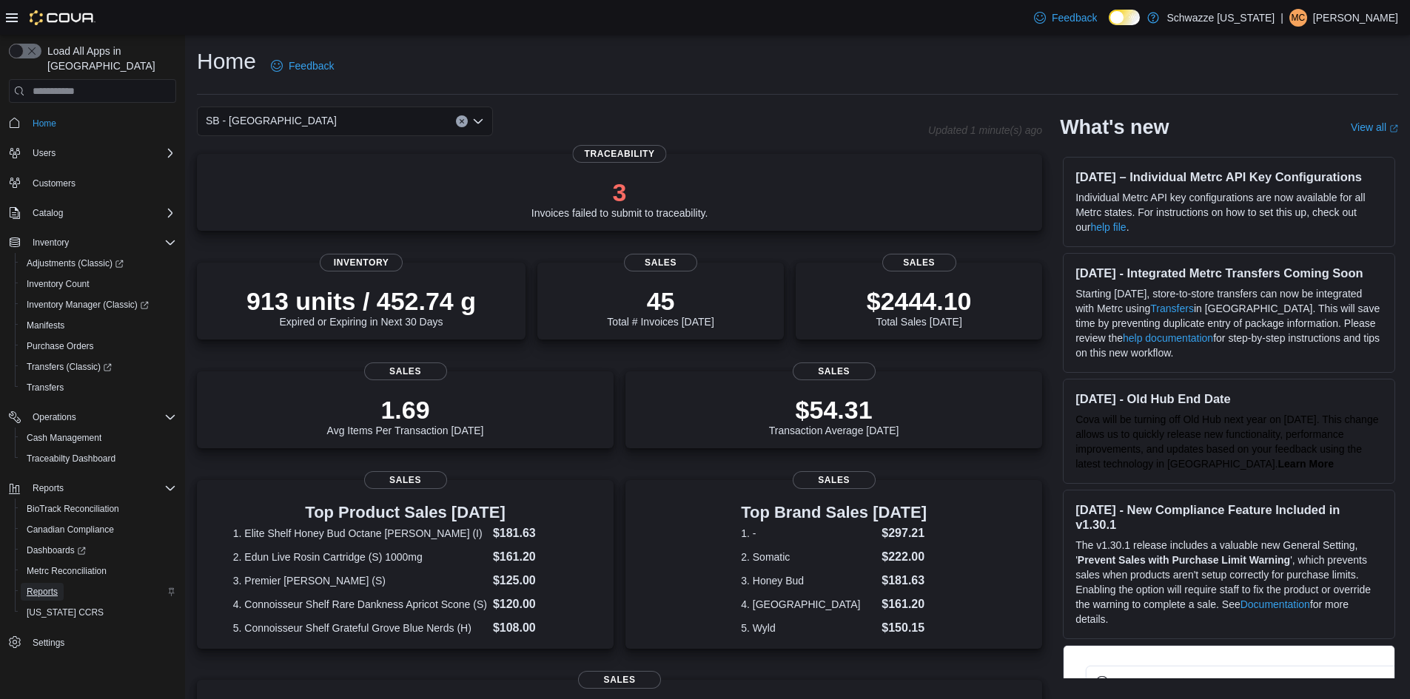
click at [56, 586] on span "Reports" at bounding box center [42, 592] width 31 height 12
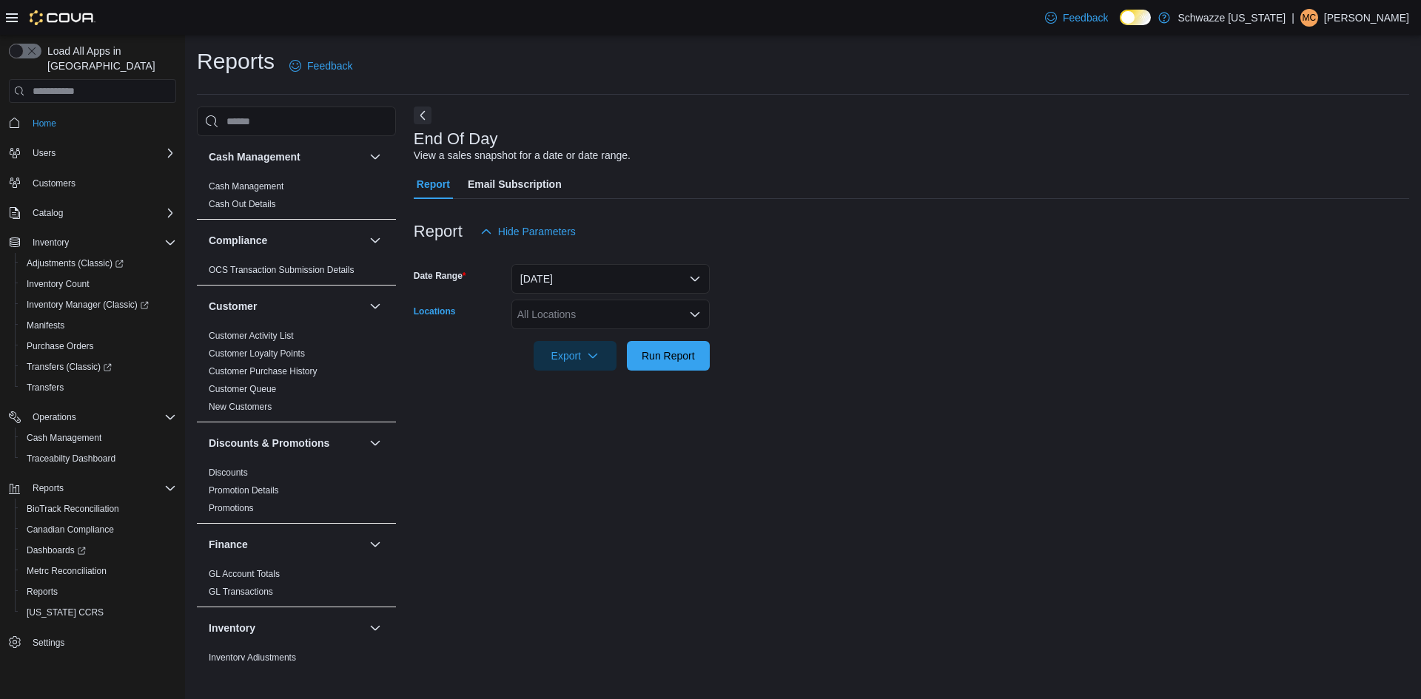
click at [554, 315] on div "All Locations" at bounding box center [610, 315] width 198 height 30
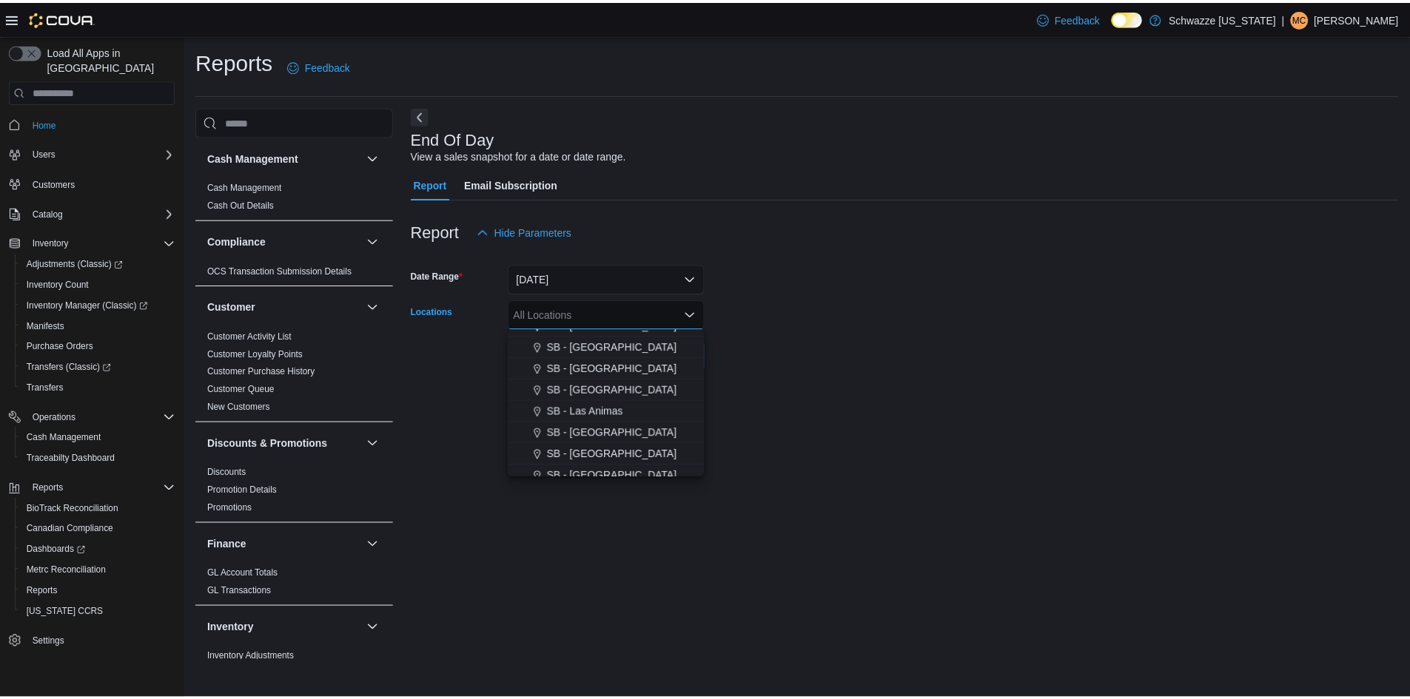
scroll to position [444, 0]
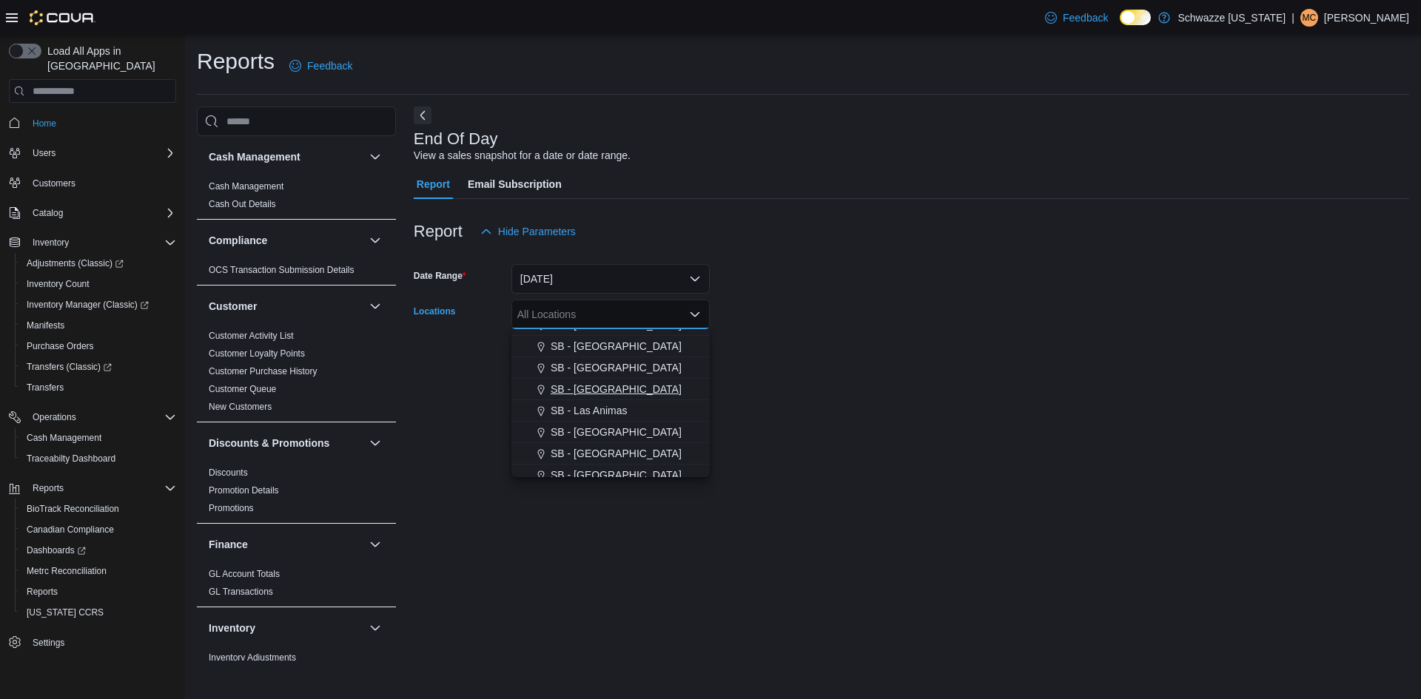
click at [644, 393] on div "SB - [GEOGRAPHIC_DATA]" at bounding box center [610, 389] width 181 height 15
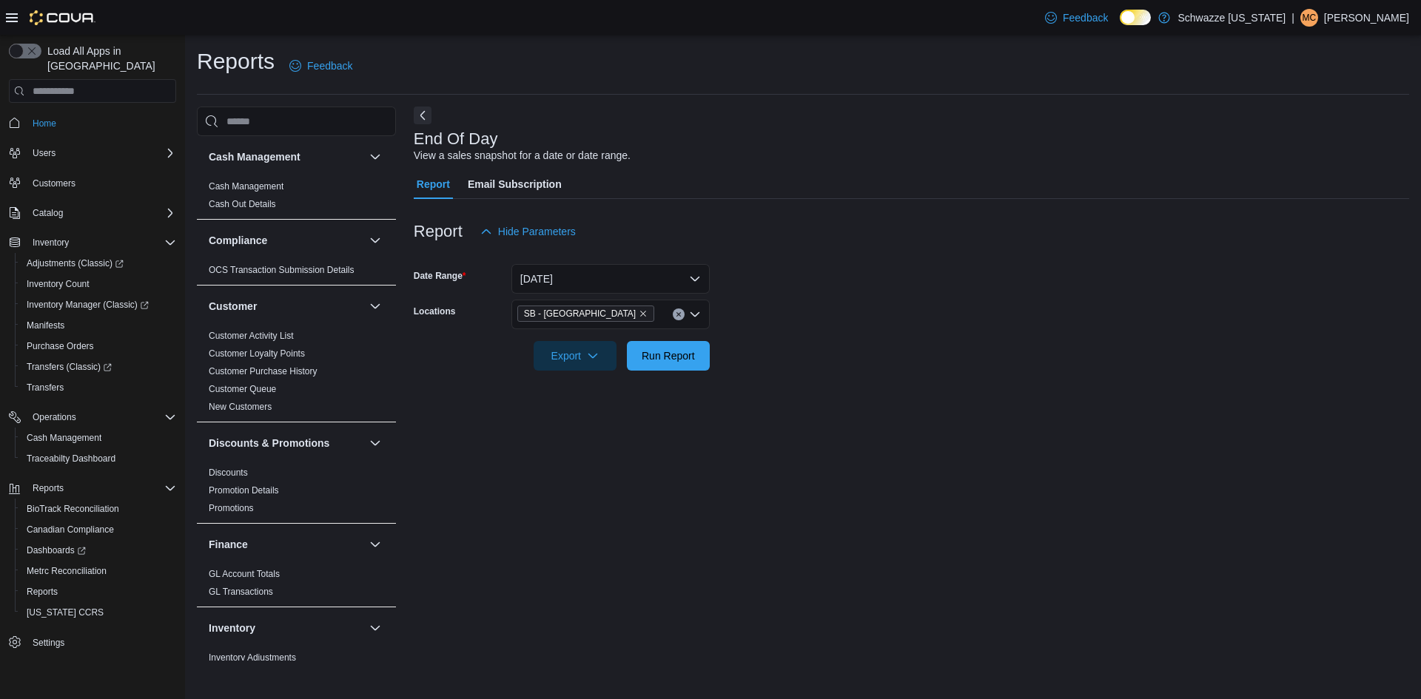
click at [811, 385] on div at bounding box center [912, 380] width 996 height 18
click at [645, 365] on span "Run Report" at bounding box center [668, 355] width 65 height 30
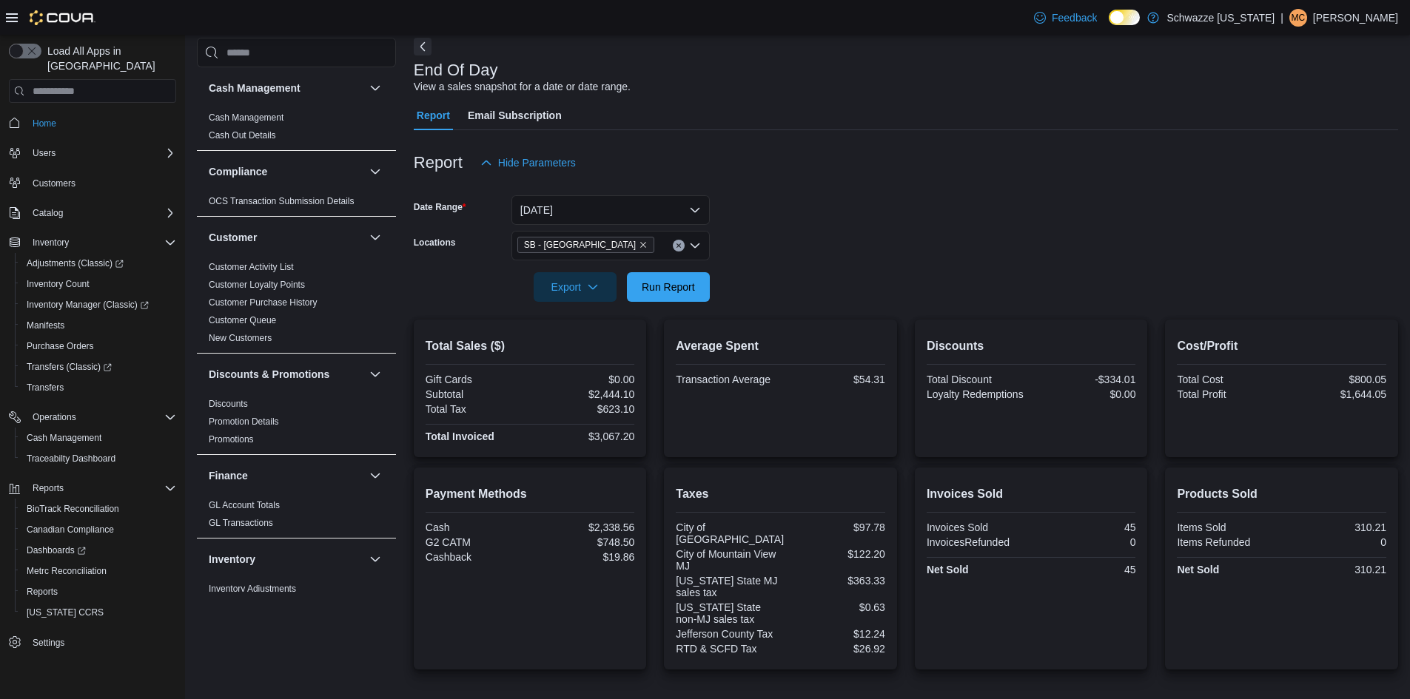
scroll to position [181, 0]
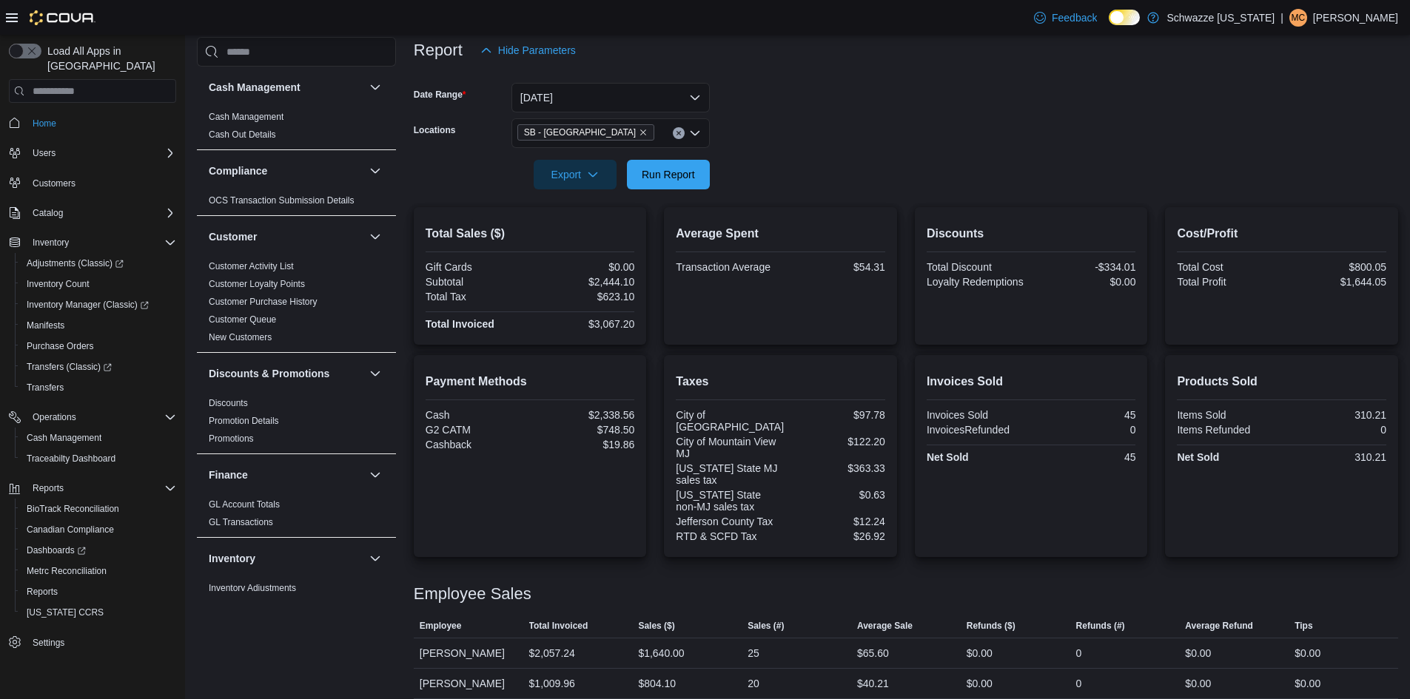
click at [648, 118] on form "Date Range [DATE] Locations SB - Lakeside Export Run Report" at bounding box center [906, 127] width 984 height 124
click at [653, 108] on button "[DATE]" at bounding box center [610, 98] width 198 height 30
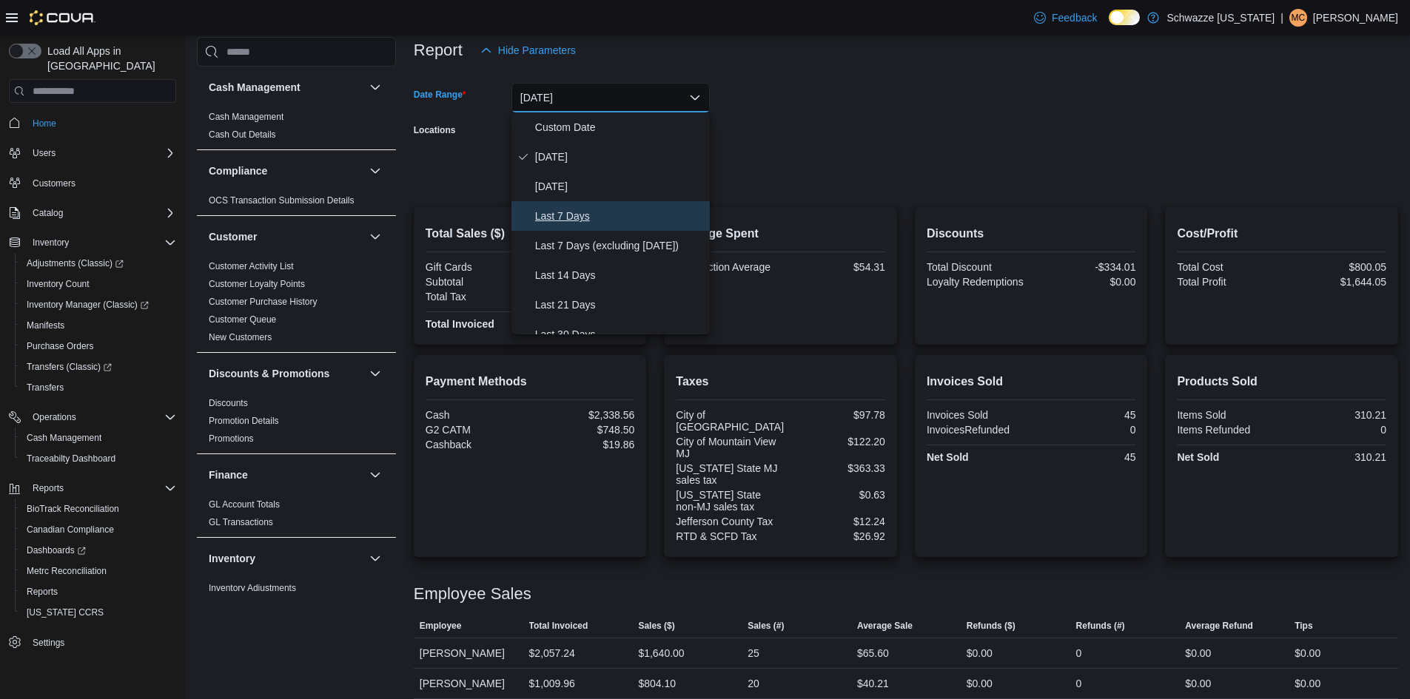
click at [617, 221] on span "Last 7 Days" at bounding box center [619, 216] width 169 height 18
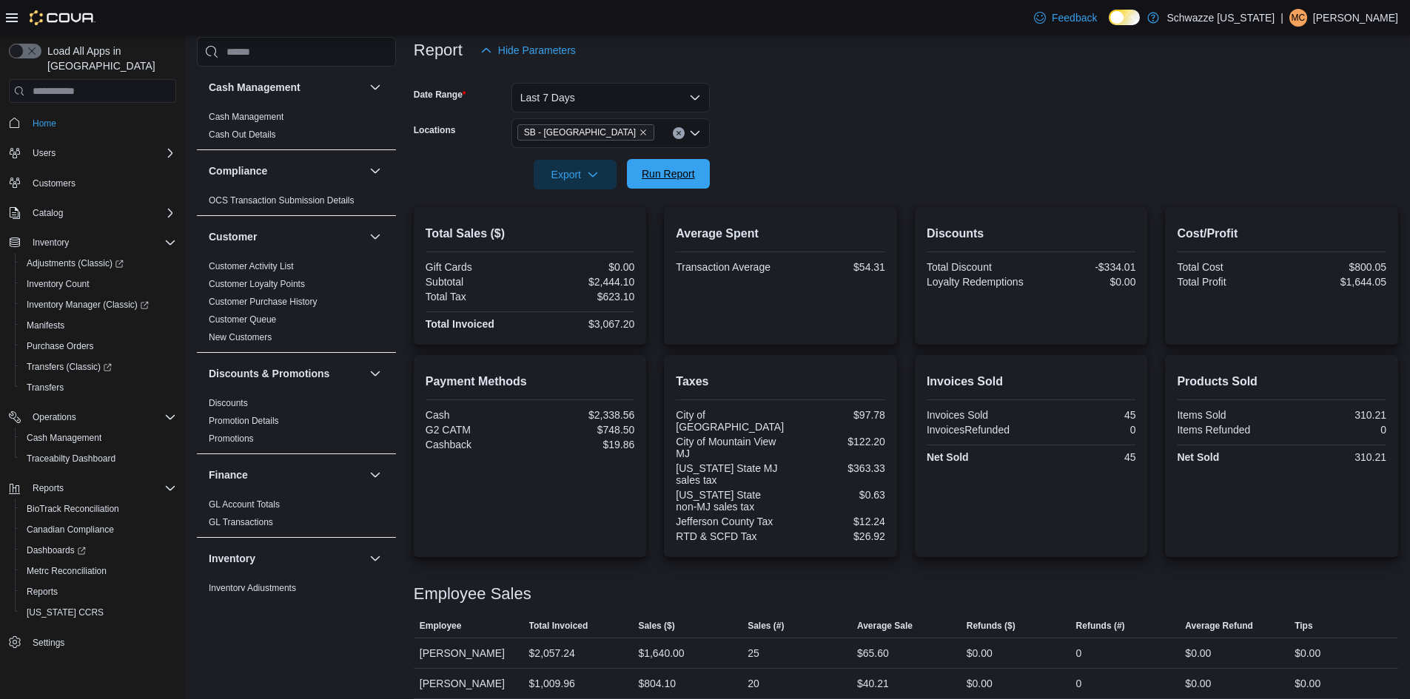
click at [682, 181] on span "Run Report" at bounding box center [668, 174] width 53 height 15
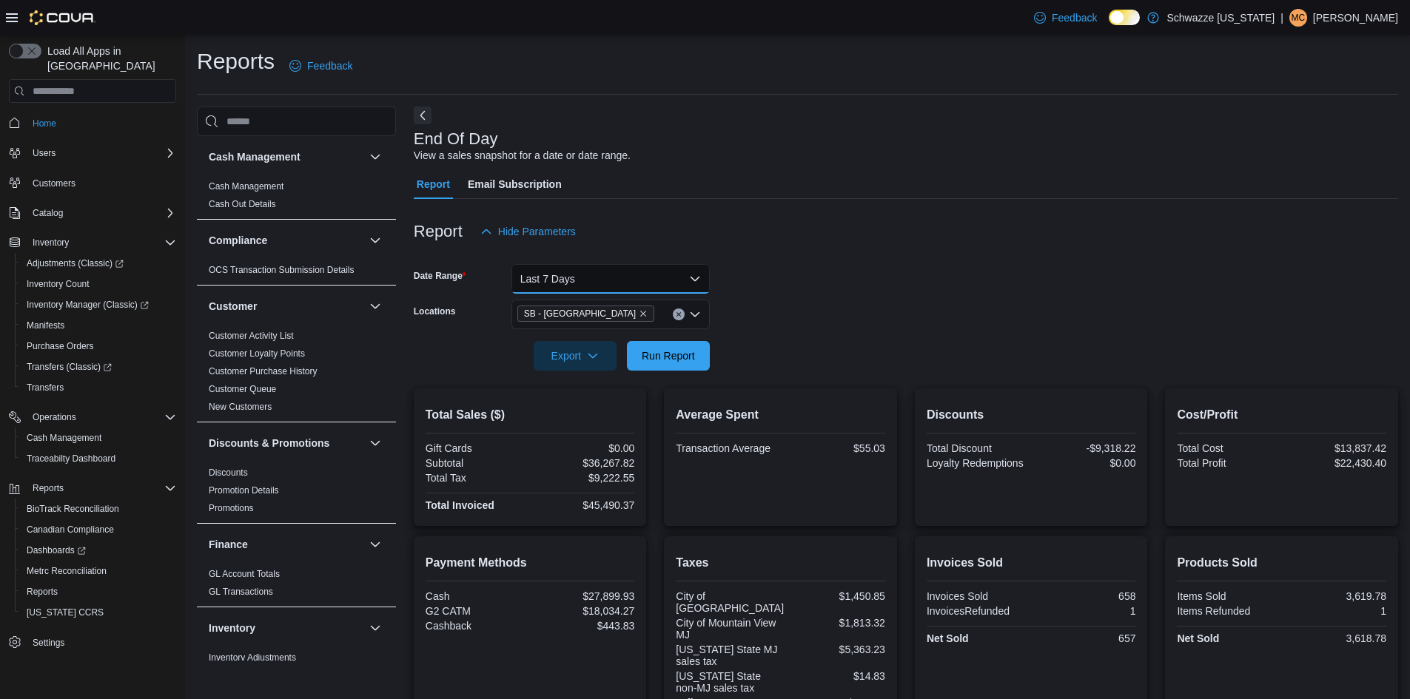
click at [648, 268] on button "Last 7 Days" at bounding box center [610, 279] width 198 height 30
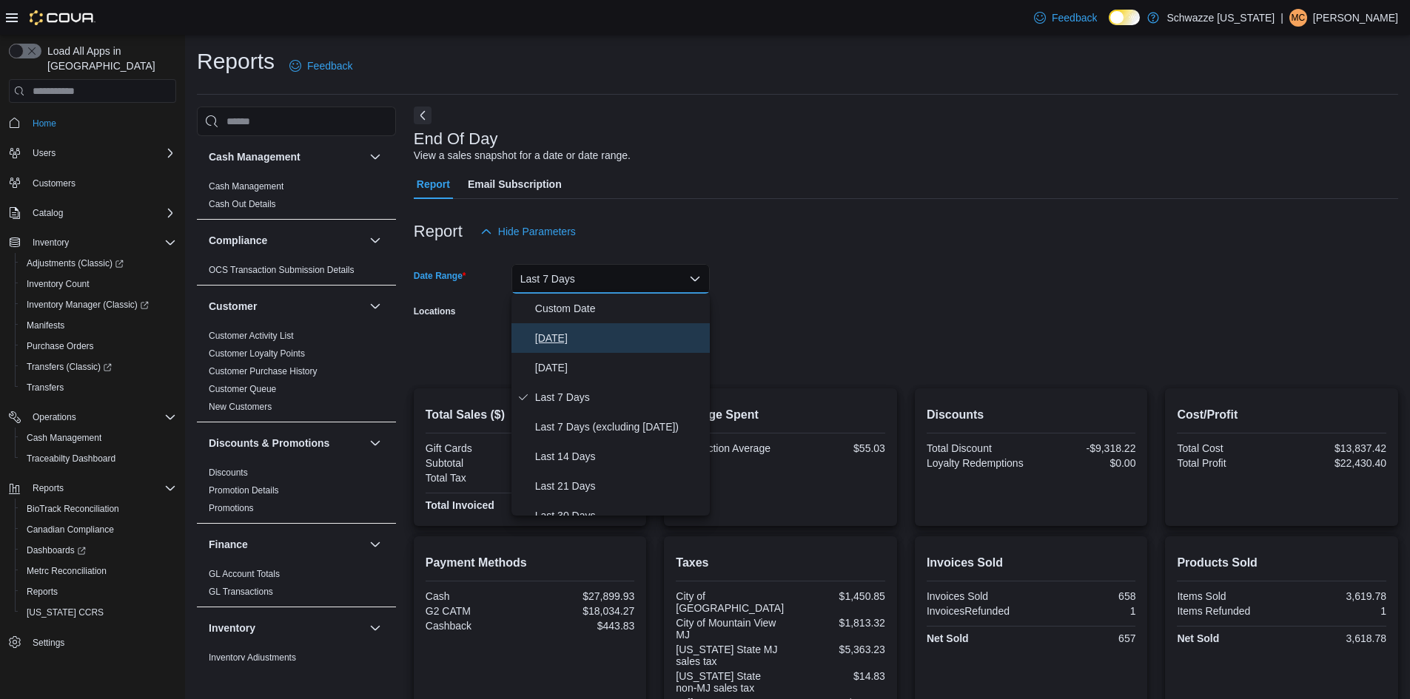
click at [598, 338] on span "[DATE]" at bounding box center [619, 338] width 169 height 18
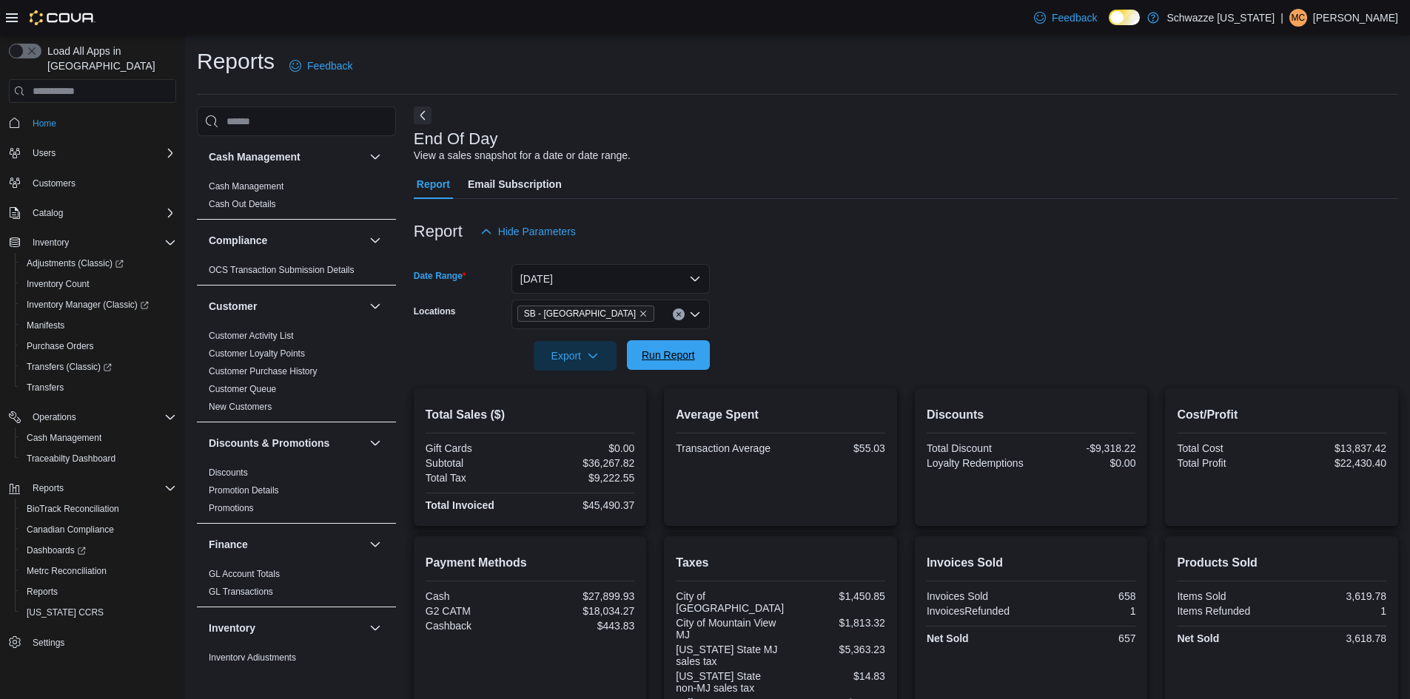
click at [653, 363] on span "Run Report" at bounding box center [668, 355] width 65 height 30
